Goal: Information Seeking & Learning: Compare options

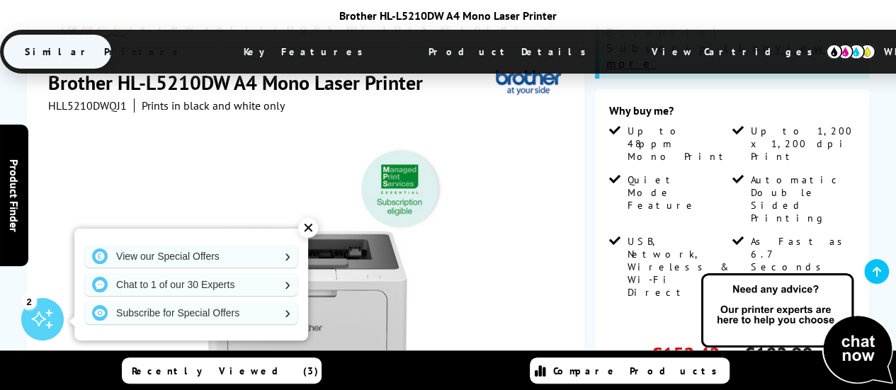
scroll to position [299, 0]
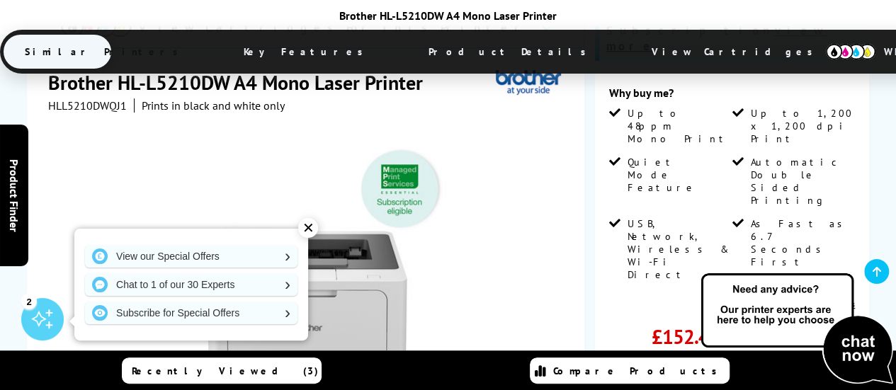
click at [509, 137] on div at bounding box center [307, 273] width 518 height 320
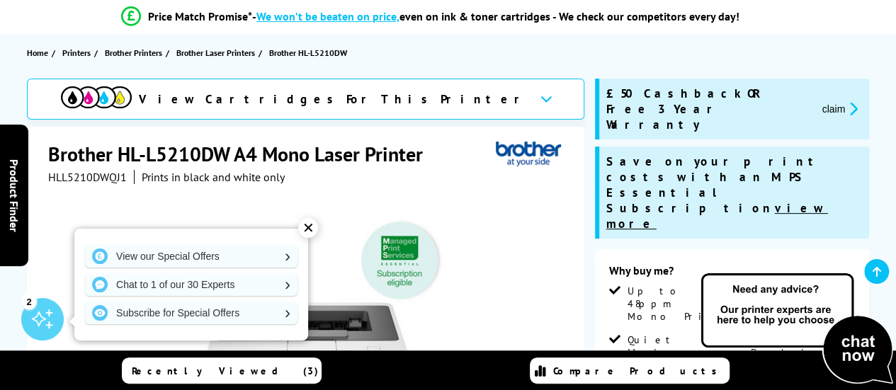
scroll to position [122, 0]
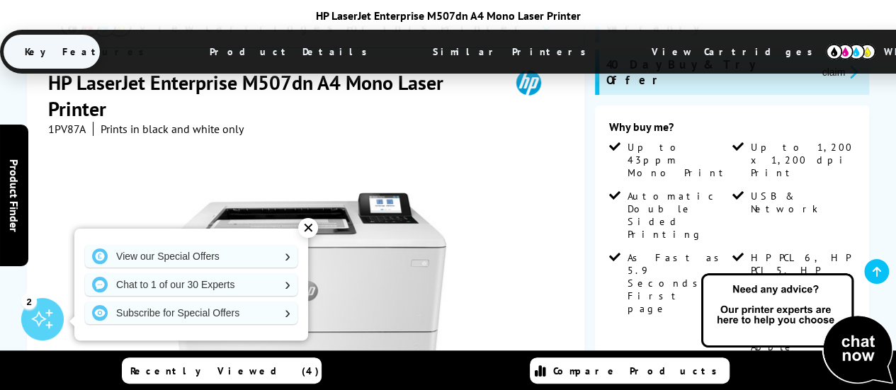
scroll to position [241, 0]
